Goal: Task Accomplishment & Management: Manage account settings

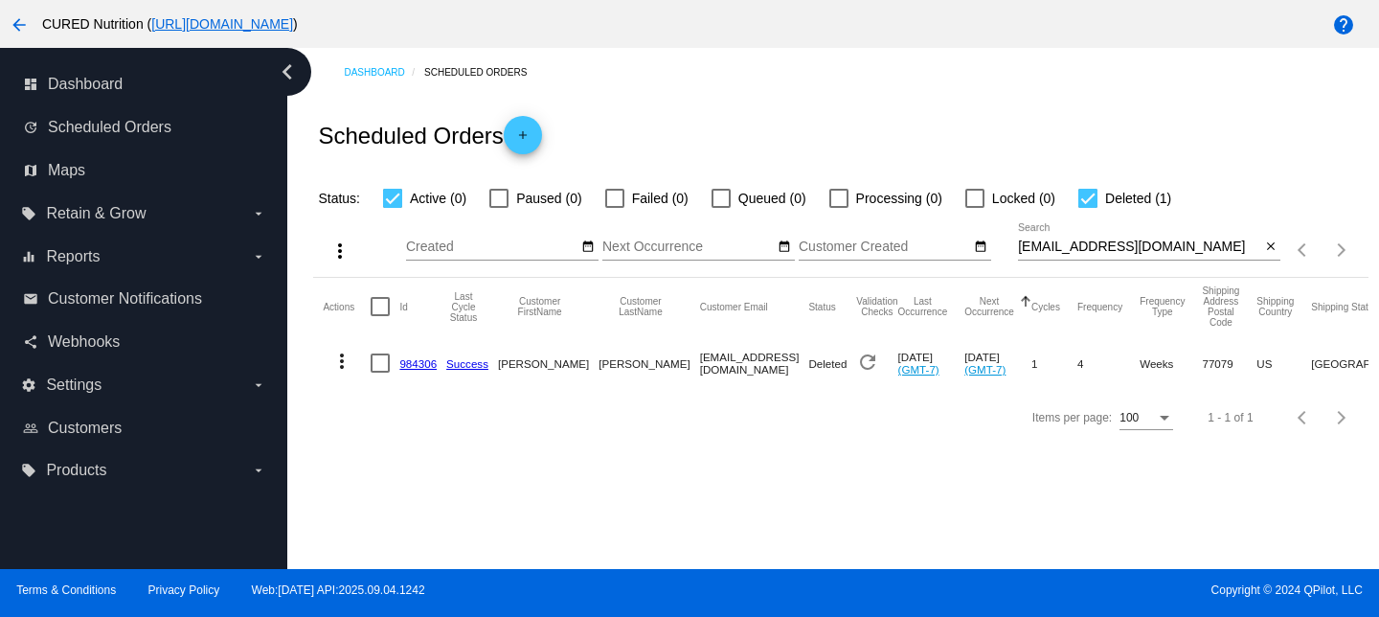
click at [1062, 250] on input "[EMAIL_ADDRESS][DOMAIN_NAME]" at bounding box center [1139, 246] width 242 height 15
paste input "brittanymcgee87"
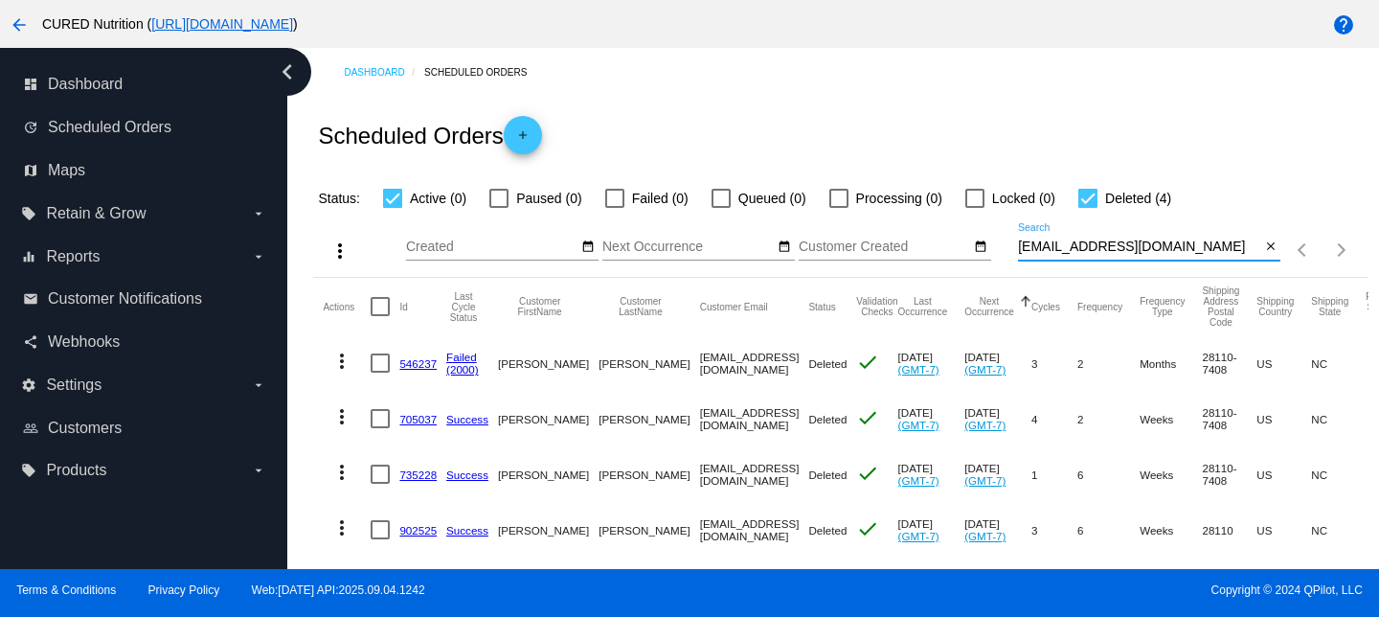
click at [1184, 243] on input "[EMAIL_ADDRESS][DOMAIN_NAME]" at bounding box center [1139, 246] width 242 height 15
paste input "[EMAIL_ADDRESS]"
type input "[PERSON_NAME][EMAIL_ADDRESS][DOMAIN_NAME]"
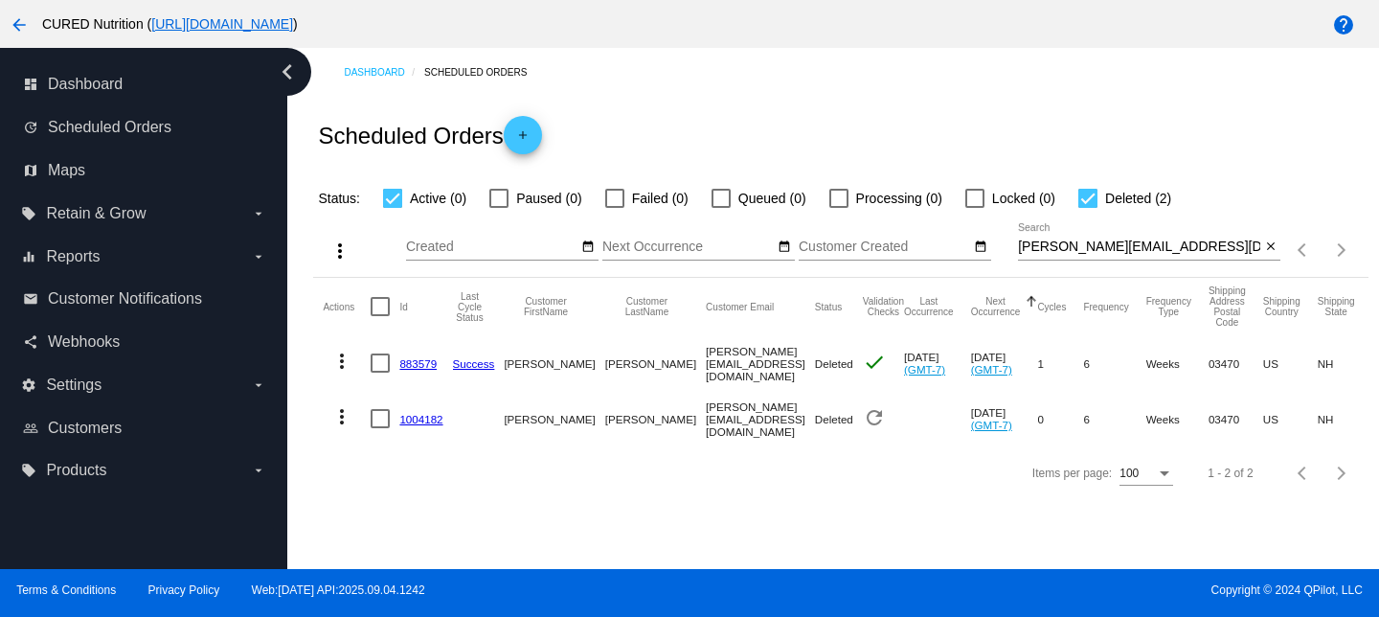
click at [410, 365] on link "883579" at bounding box center [417, 363] width 37 height 12
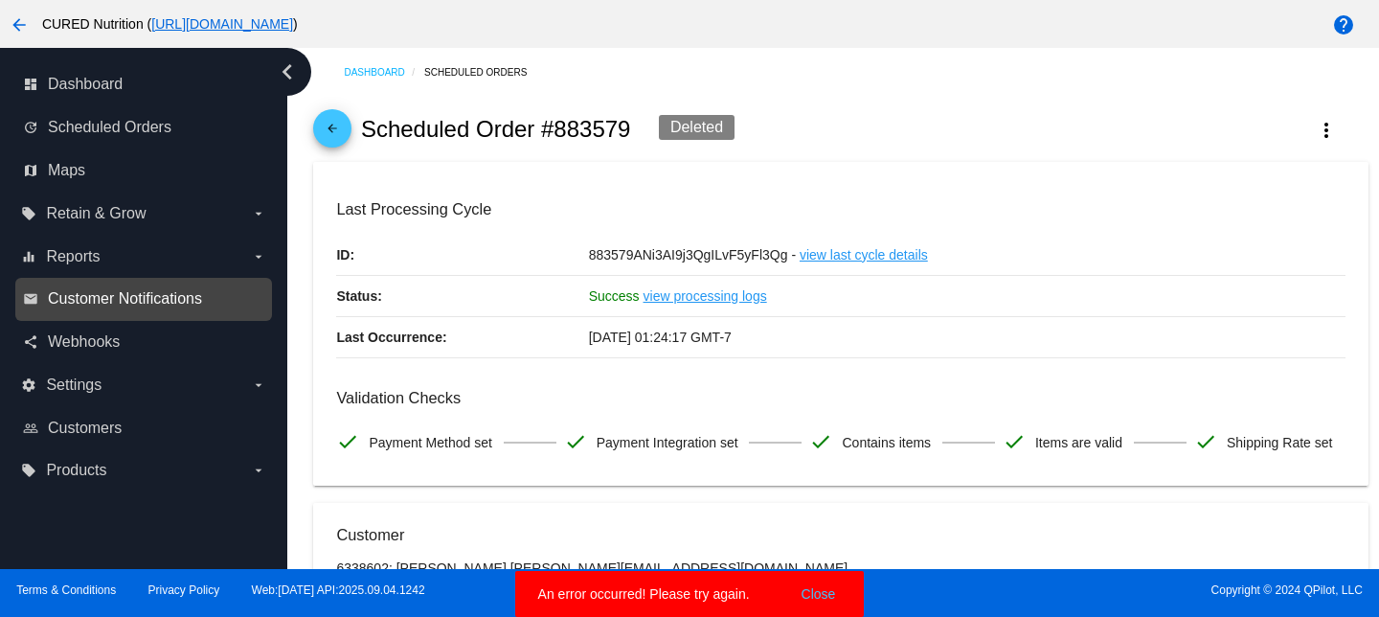
click at [88, 294] on span "Customer Notifications" at bounding box center [125, 298] width 154 height 17
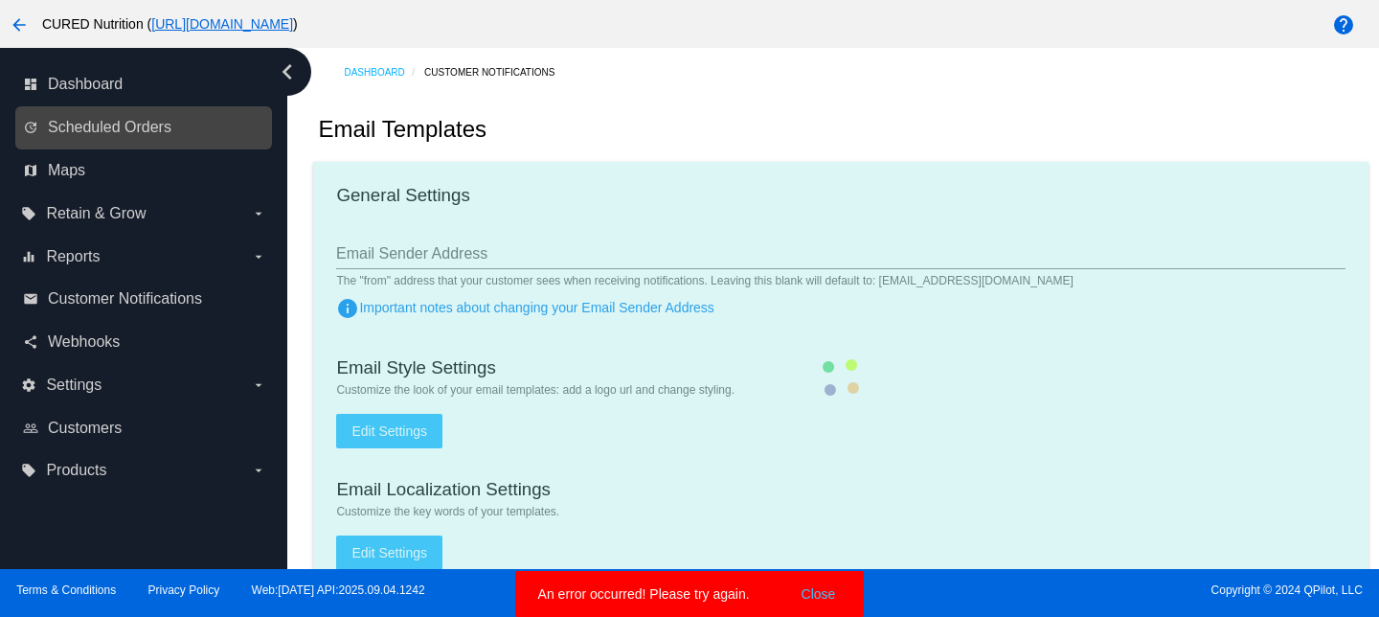
type input "[EMAIL_ADDRESS][DOMAIN_NAME]"
type input "1"
checkbox input "true"
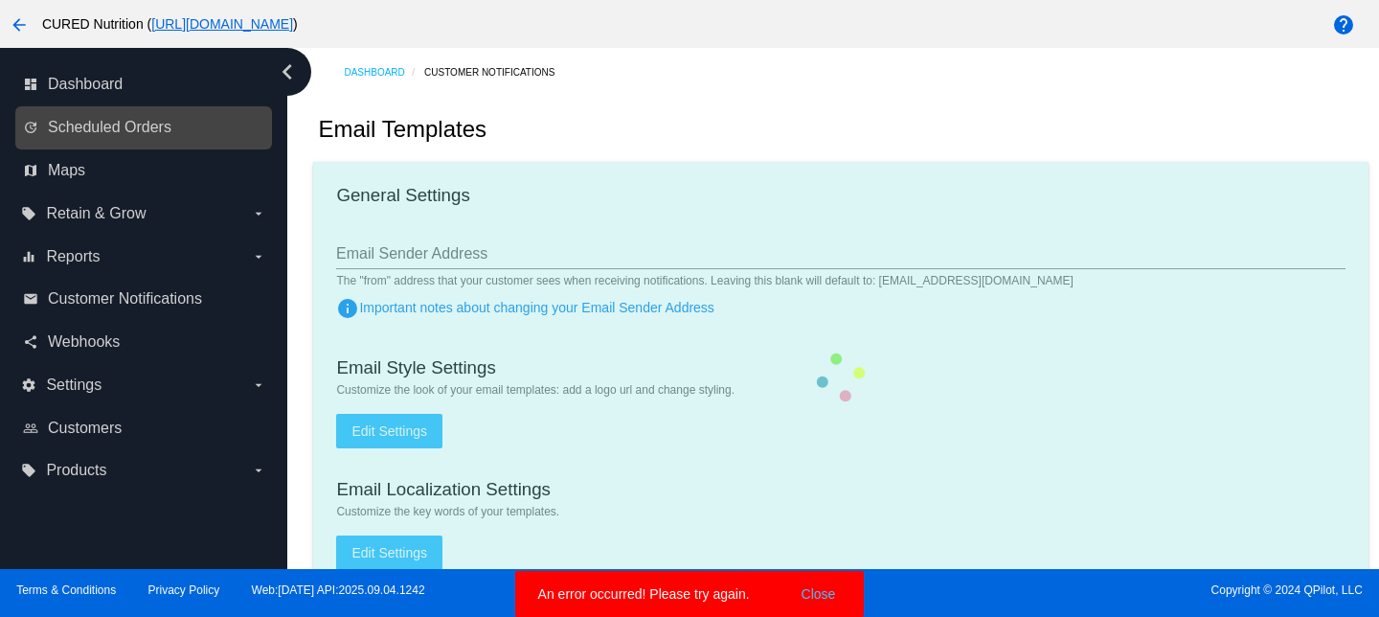
checkbox input "true"
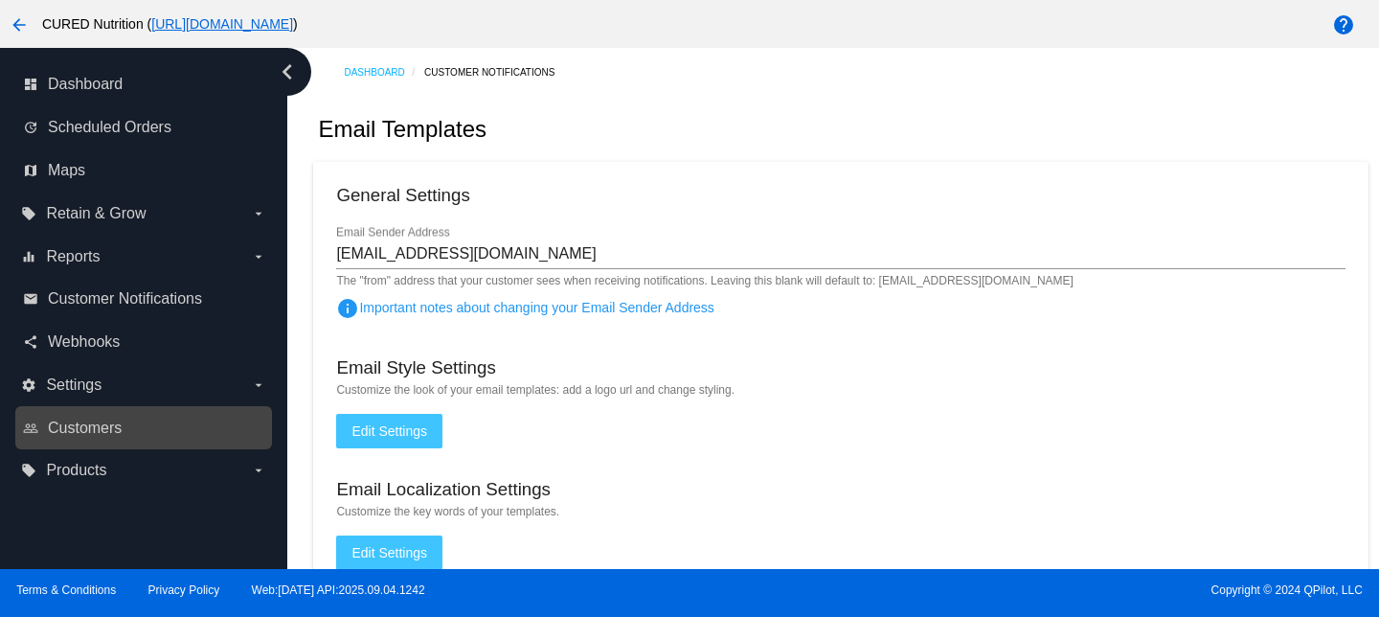
click at [94, 440] on link "people_outline Customers" at bounding box center [144, 428] width 243 height 31
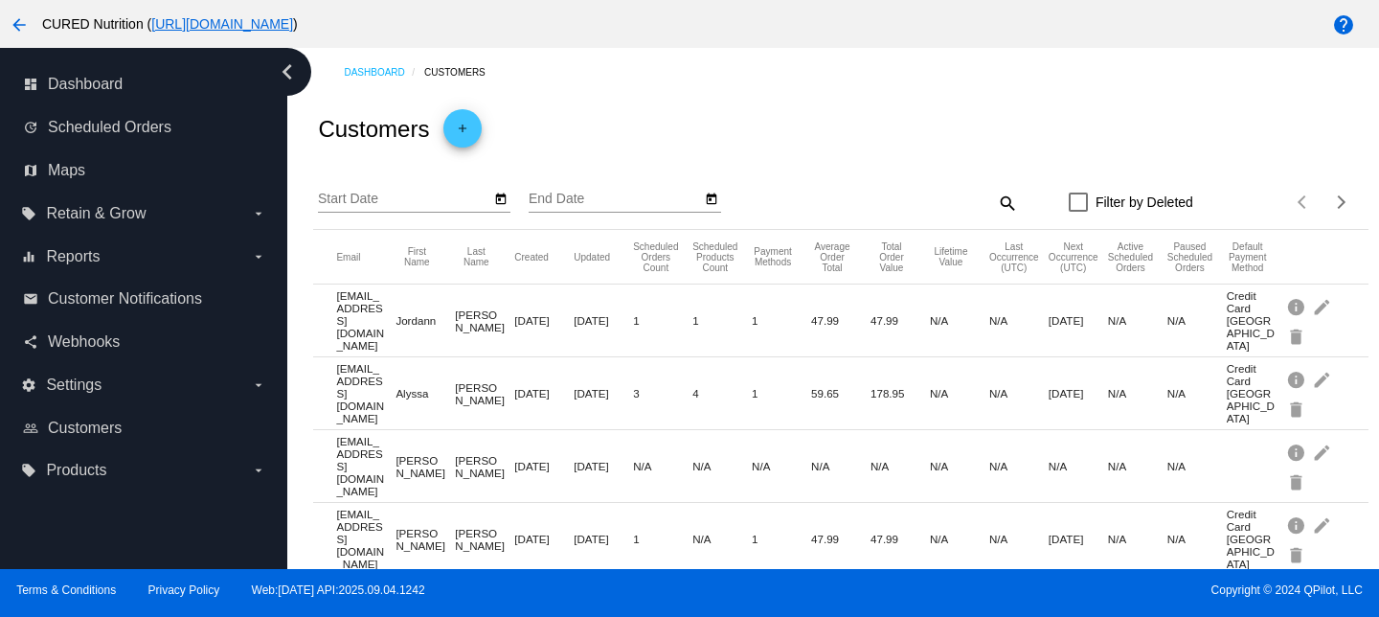
click at [998, 212] on mat-icon "search" at bounding box center [1006, 203] width 23 height 30
click at [926, 211] on div "Search" at bounding box center [887, 193] width 262 height 37
paste input "[PERSON_NAME][EMAIL_ADDRESS][DOMAIN_NAME]"
type input "[PERSON_NAME][EMAIL_ADDRESS][DOMAIN_NAME]"
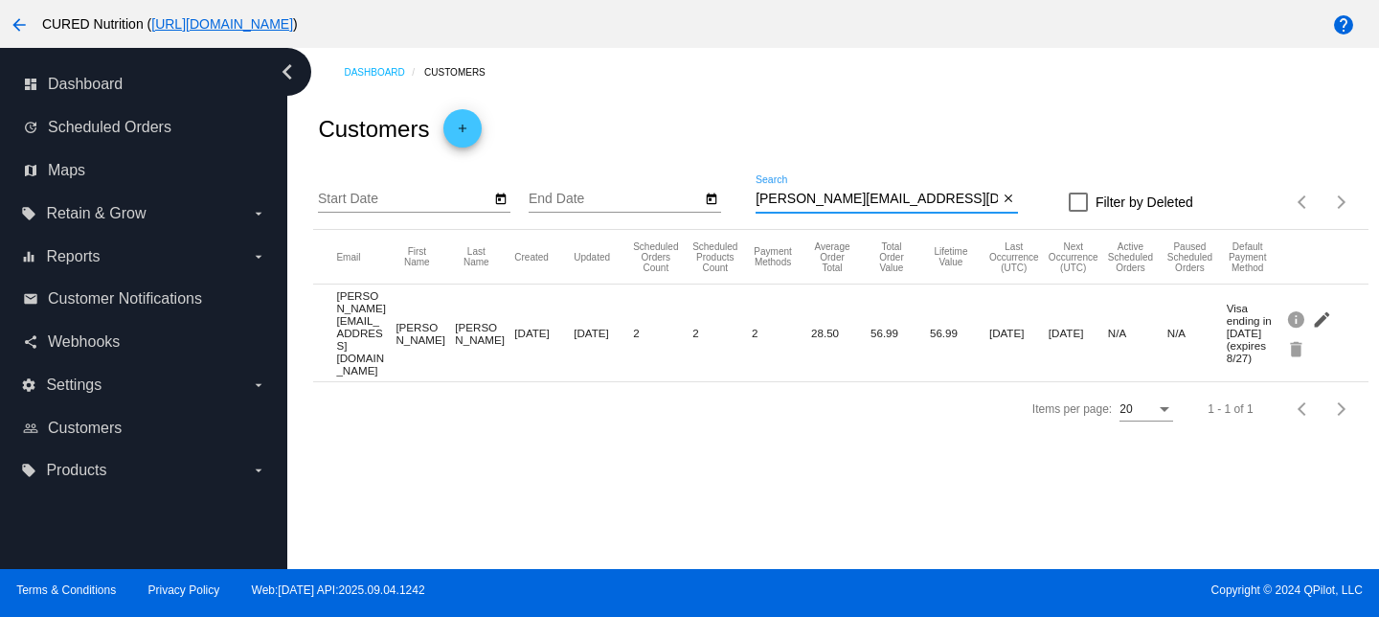
click at [1324, 316] on mat-icon "edit" at bounding box center [1323, 319] width 23 height 30
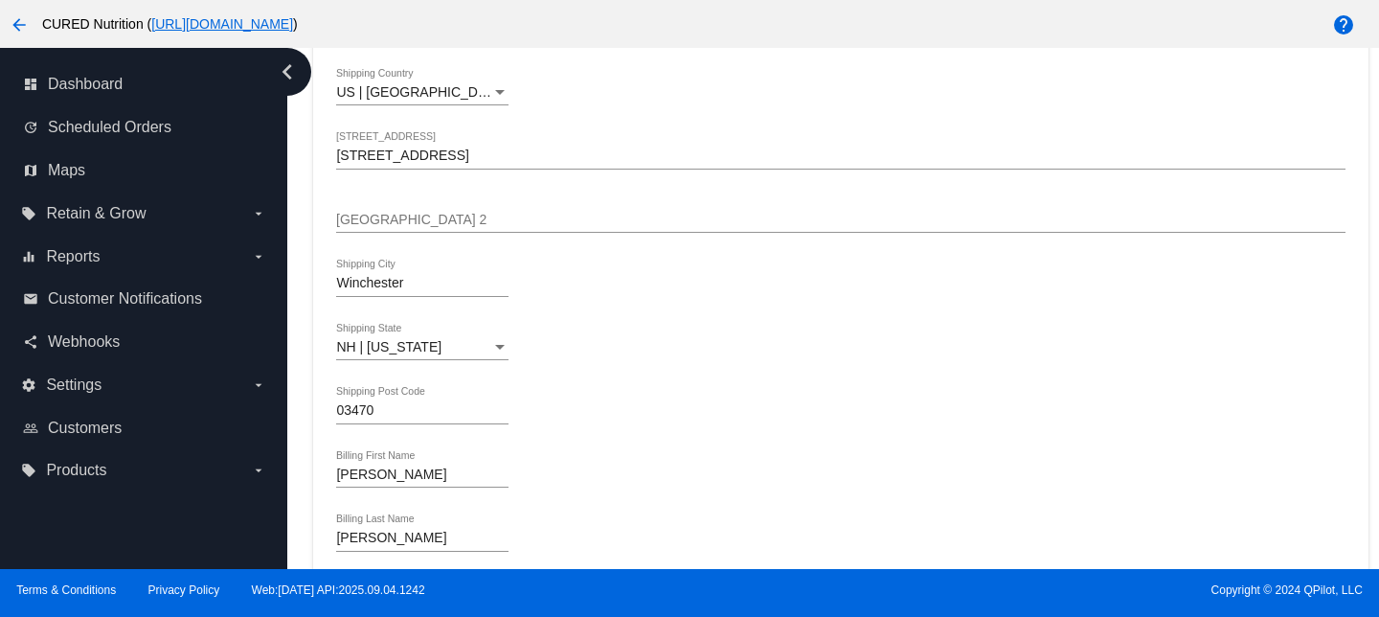
scroll to position [1296, 0]
